Goal: Task Accomplishment & Management: Complete application form

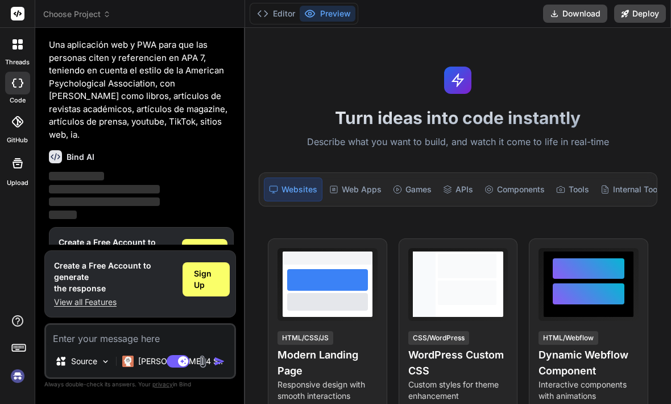
scroll to position [25, 0]
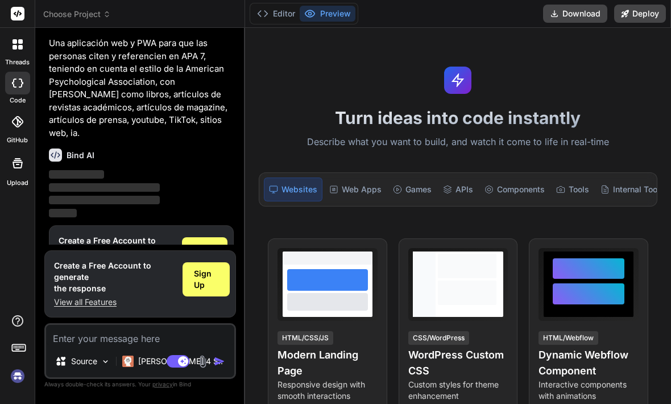
click at [59, 48] on p "Una aplicación web y PWA para que las personas citen y referencien en APA 7, te…" at bounding box center [141, 88] width 185 height 102
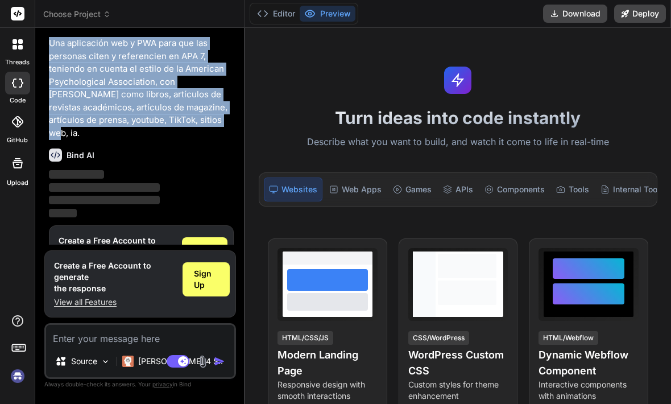
copy p "Una aplicación web y PWA para que las personas citen y referencien en APA 7, te…"
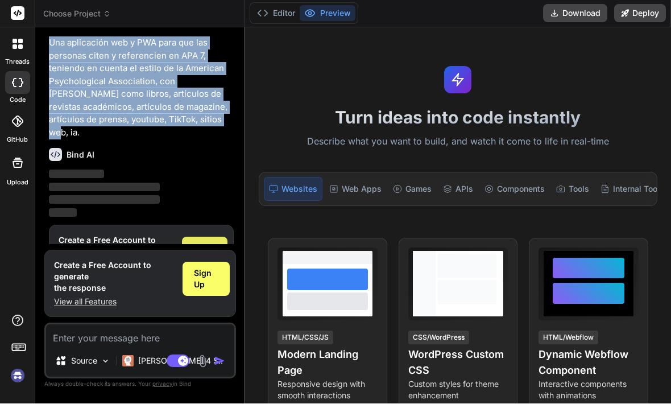
click at [208, 243] on span "Sign Up" at bounding box center [204, 254] width 23 height 23
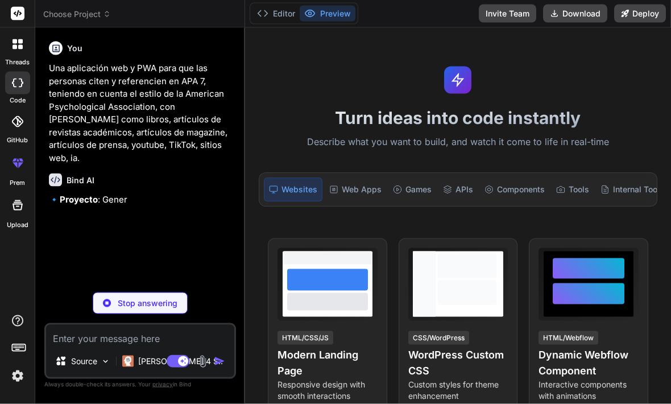
scroll to position [37, 0]
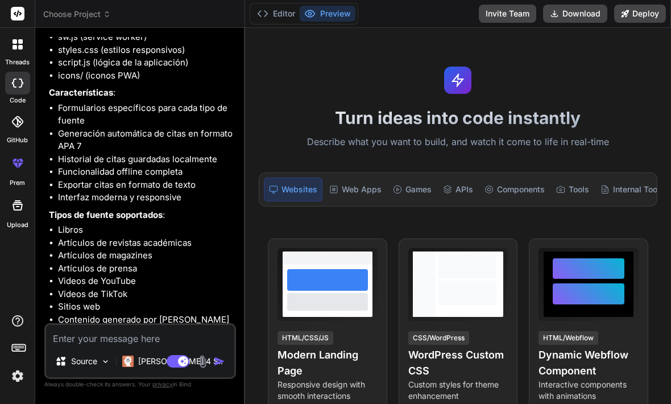
type textarea "x"
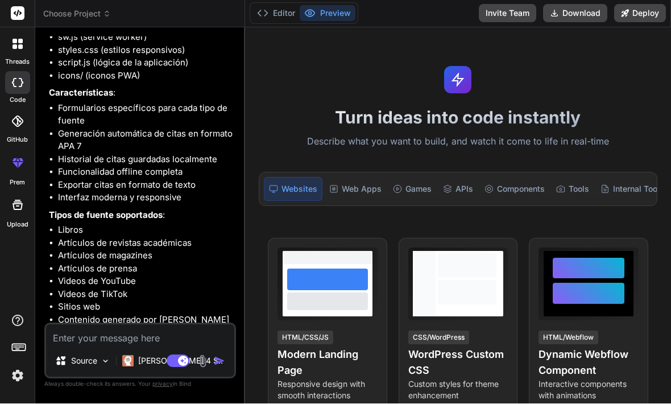
click at [77, 335] on textarea at bounding box center [140, 335] width 188 height 20
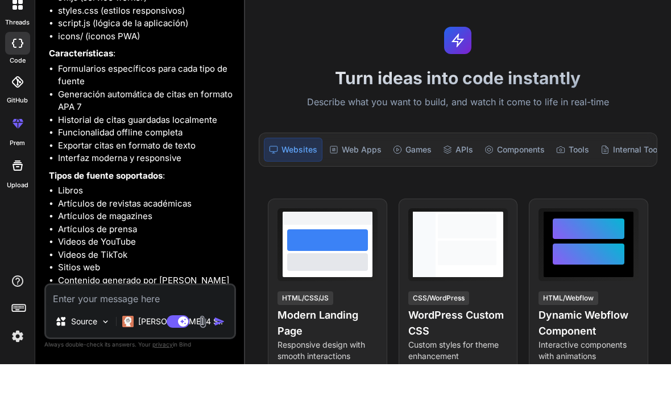
type textarea "S"
type textarea "x"
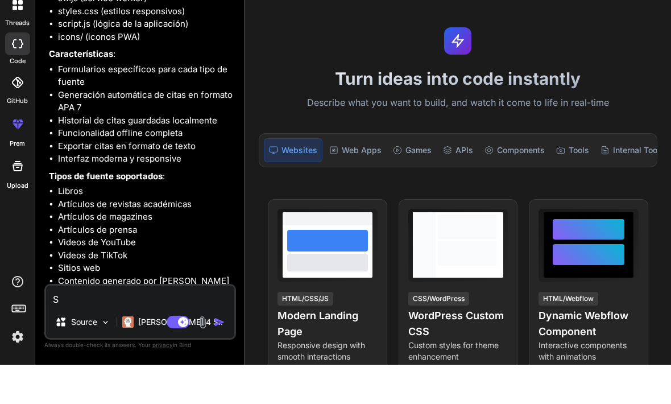
type textarea "S´"
type textarea "x"
type textarea "Sí"
type textarea "x"
type textarea "Sí"
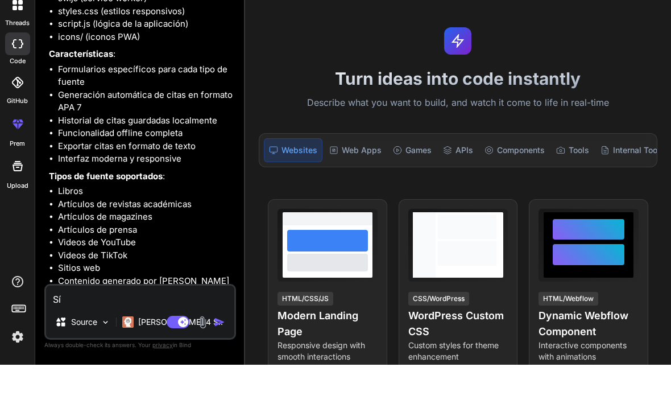
click at [220, 356] on img "button" at bounding box center [219, 361] width 11 height 11
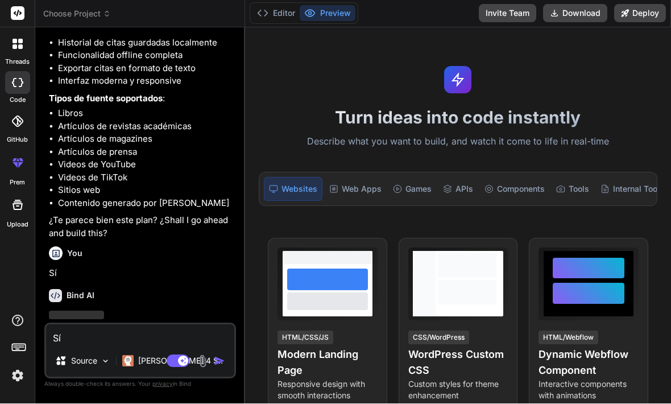
scroll to position [348, 0]
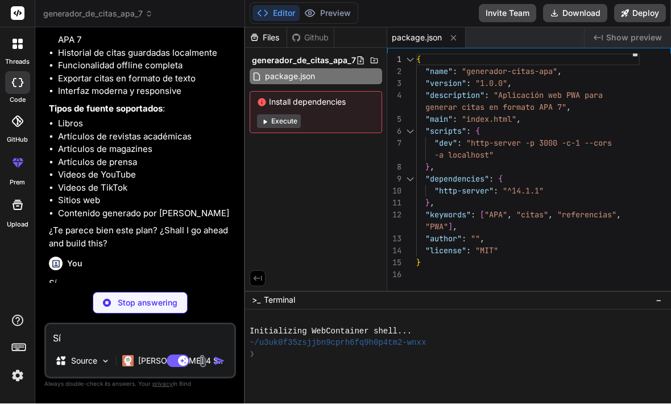
type textarea "x"
type textarea "</html>"
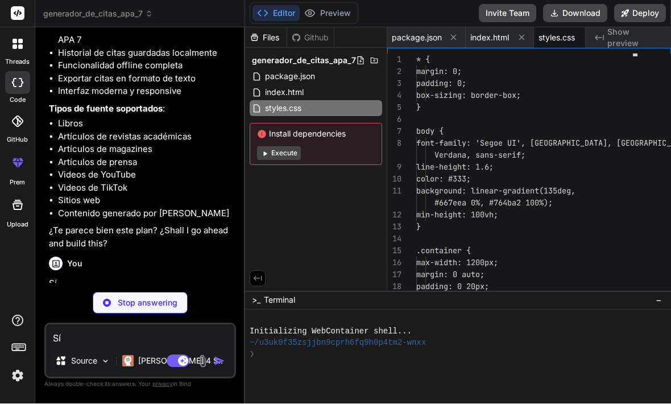
type textarea "x"
type textarea "} }"
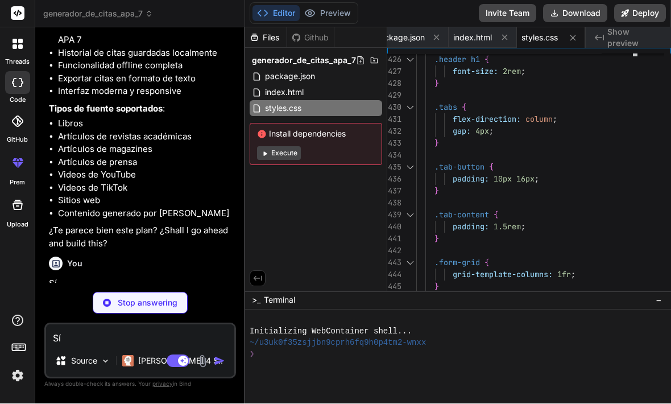
scroll to position [24, 0]
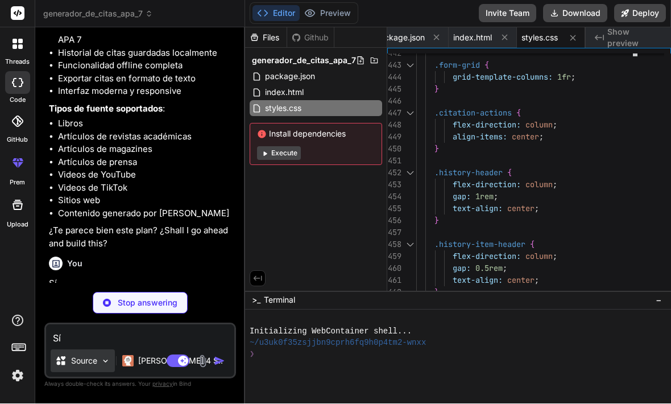
click at [104, 358] on img at bounding box center [106, 362] width 10 height 10
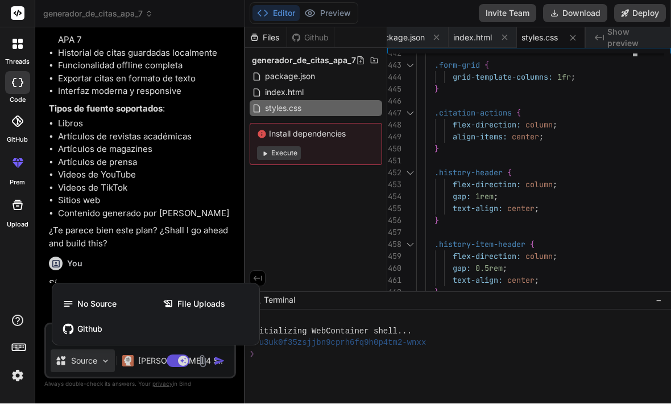
click at [108, 366] on div at bounding box center [335, 202] width 671 height 404
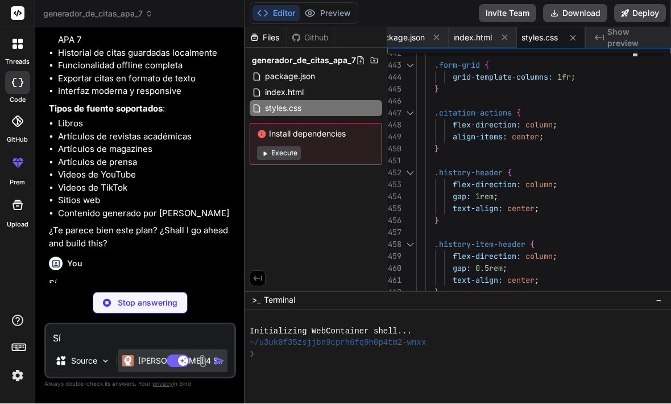
click at [148, 360] on p "[PERSON_NAME] 4 S.." at bounding box center [180, 361] width 85 height 11
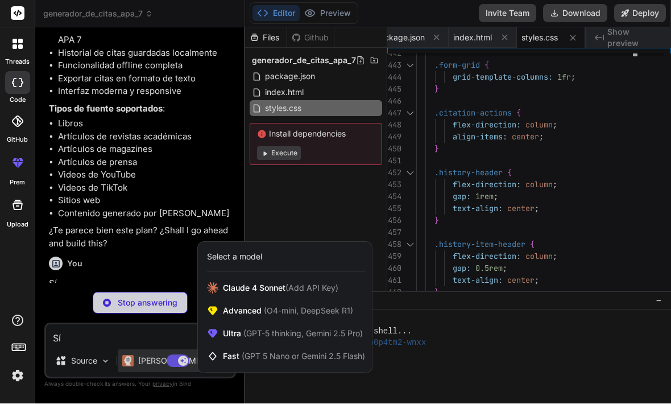
click at [160, 339] on div at bounding box center [335, 202] width 671 height 404
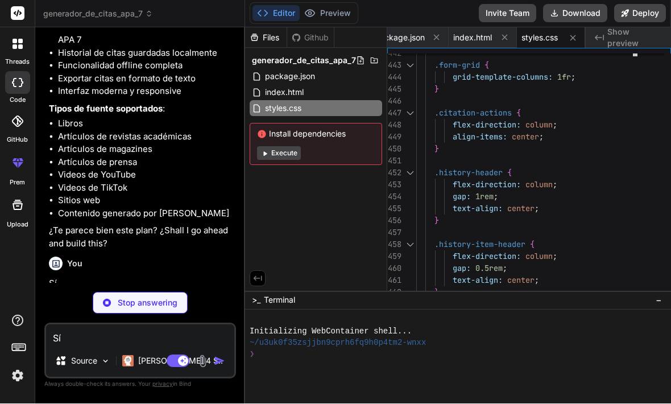
click at [17, 370] on img at bounding box center [17, 375] width 19 height 19
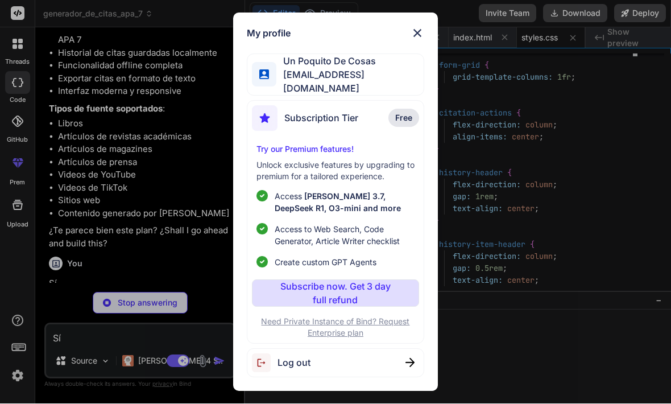
click at [412, 39] on img at bounding box center [418, 34] width 14 height 14
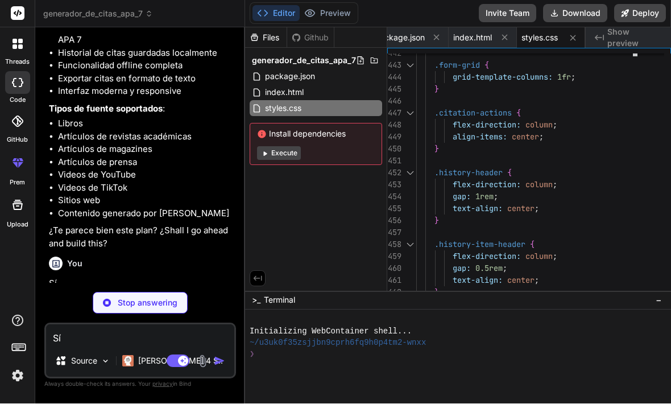
click at [22, 350] on rect at bounding box center [18, 347] width 13 height 7
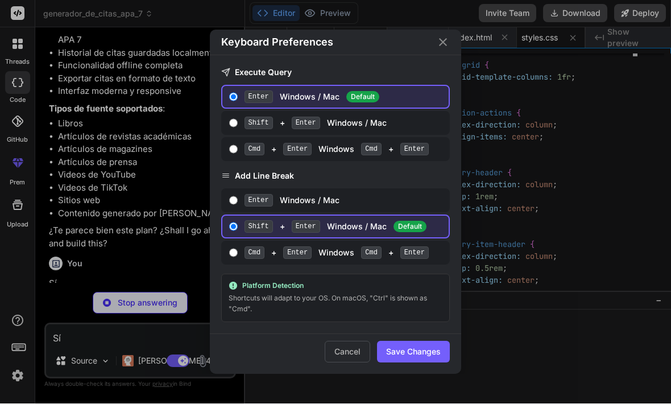
click at [444, 47] on icon "Close" at bounding box center [443, 43] width 14 height 14
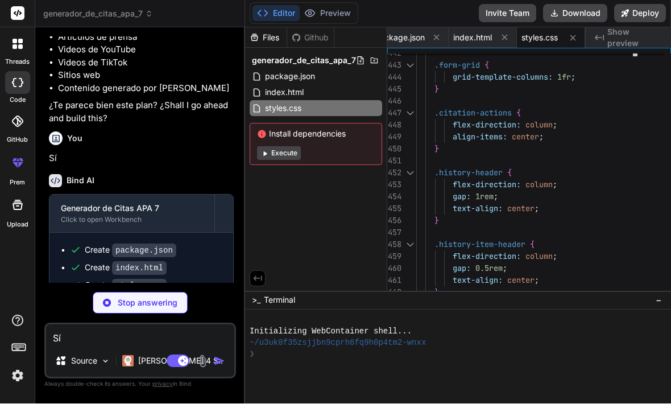
scroll to position [472, 0]
type textarea "x"
type textarea "} // Initialize the application const citationGenerator = new APACitationGenera…"
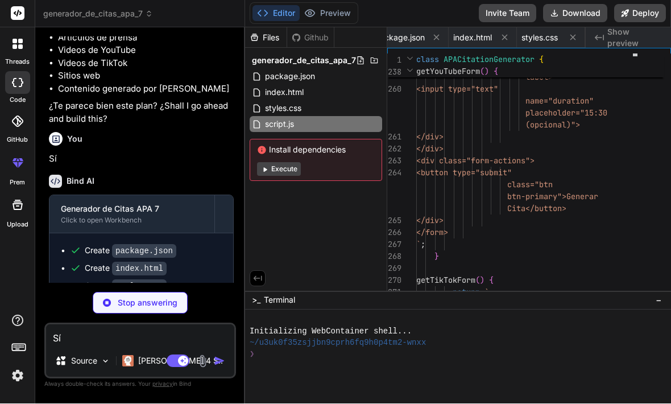
type textarea "x"
type textarea "], "categories": ["education", "productivity", "reference"], "lang": "es" }"
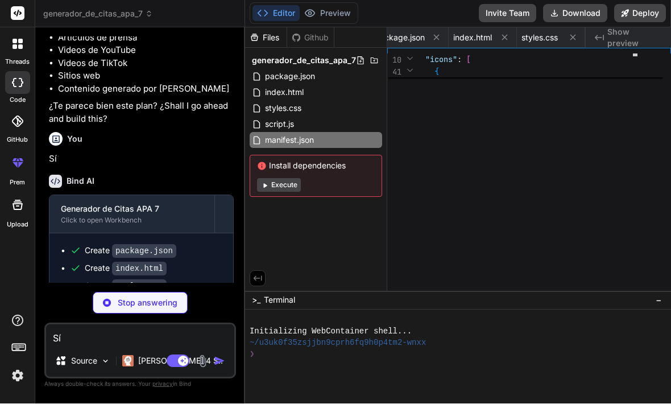
type textarea "x"
type textarea "});"
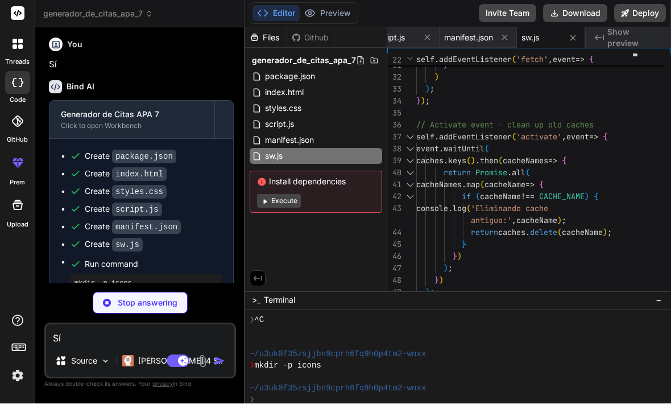
scroll to position [565, 0]
type textarea "x"
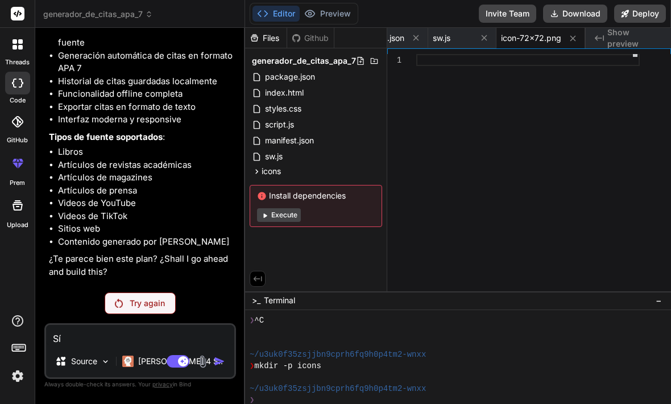
scroll to position [319, 0]
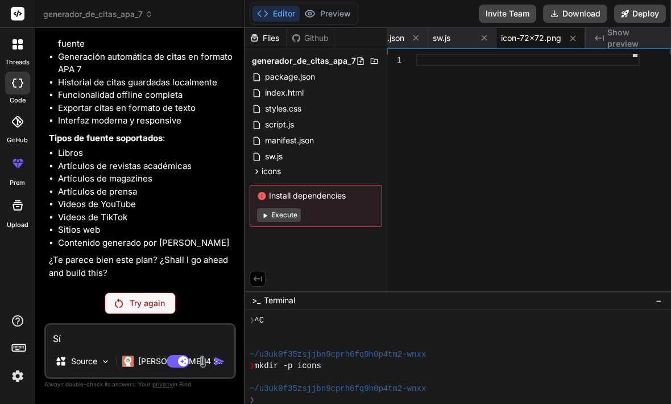
click at [151, 303] on p "Try again" at bounding box center [147, 303] width 35 height 11
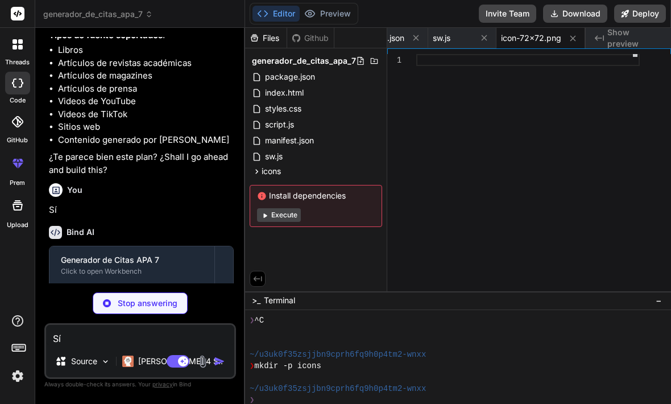
scroll to position [421, 0]
type textarea "x"
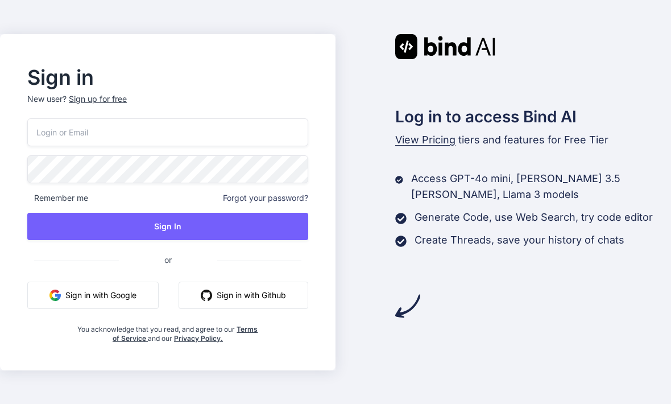
click at [108, 105] on div "Sign up for free" at bounding box center [98, 98] width 58 height 11
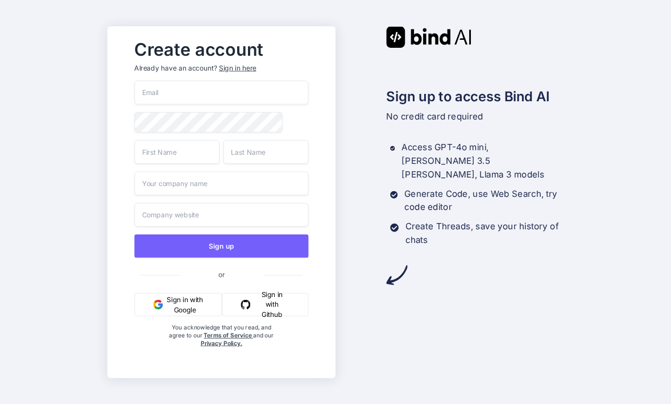
click at [258, 104] on input "email" at bounding box center [221, 92] width 174 height 24
type input "[EMAIL_ADDRESS][DOMAIN_NAME]"
click at [189, 164] on input "text" at bounding box center [176, 152] width 85 height 24
type input "Poq"
click at [265, 164] on input "text" at bounding box center [266, 152] width 85 height 24
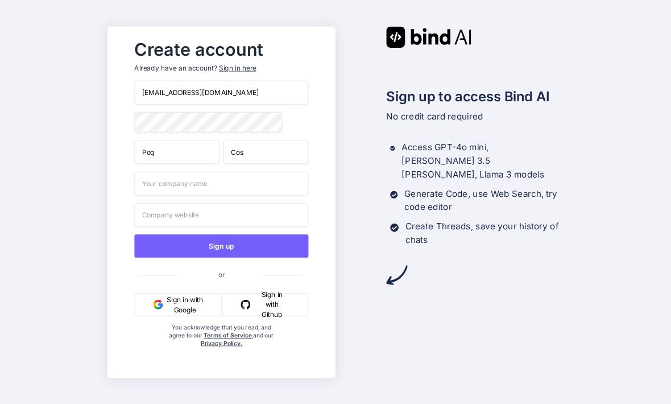
type input "Cos"
click at [257, 195] on input "text" at bounding box center [221, 183] width 174 height 24
type input "Poquito"
click at [247, 226] on input "text" at bounding box center [221, 215] width 174 height 24
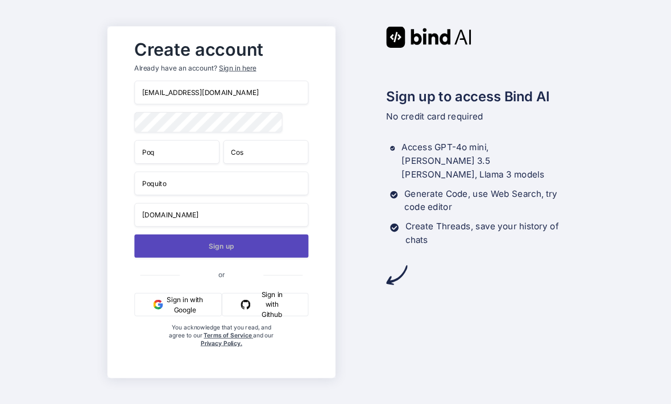
type input "poquitodecosas.com"
click at [256, 257] on button "Sign up" at bounding box center [221, 245] width 174 height 23
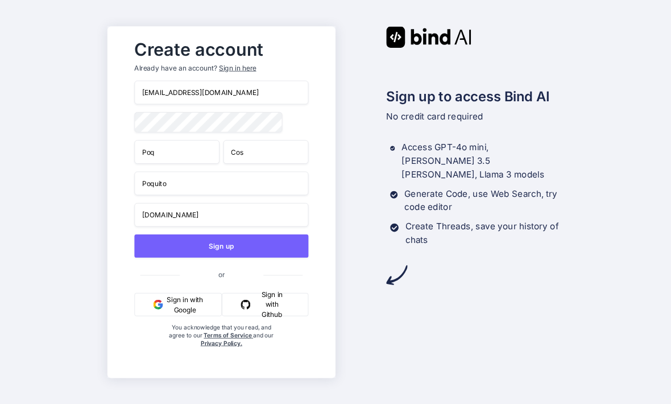
click at [189, 316] on button "Sign in with Google" at bounding box center [178, 303] width 88 height 23
